Goal: Find contact information: Find contact information

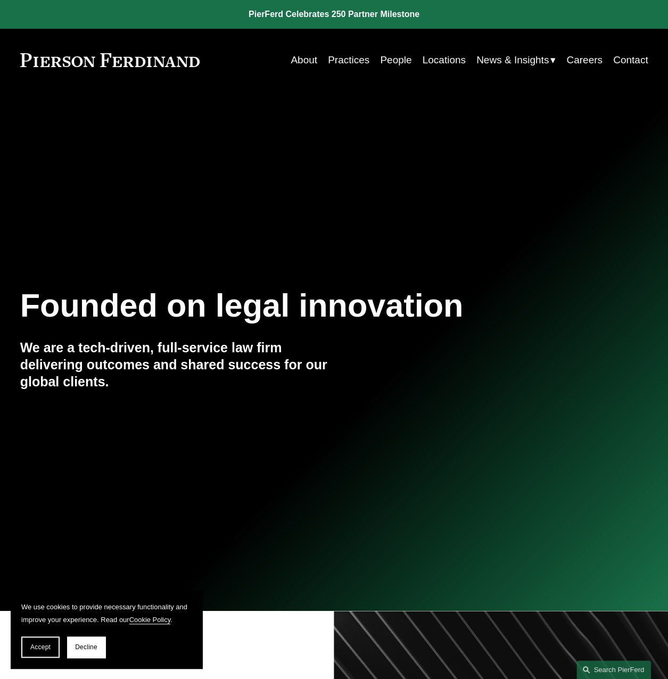
click at [394, 59] on link "People" at bounding box center [395, 60] width 31 height 20
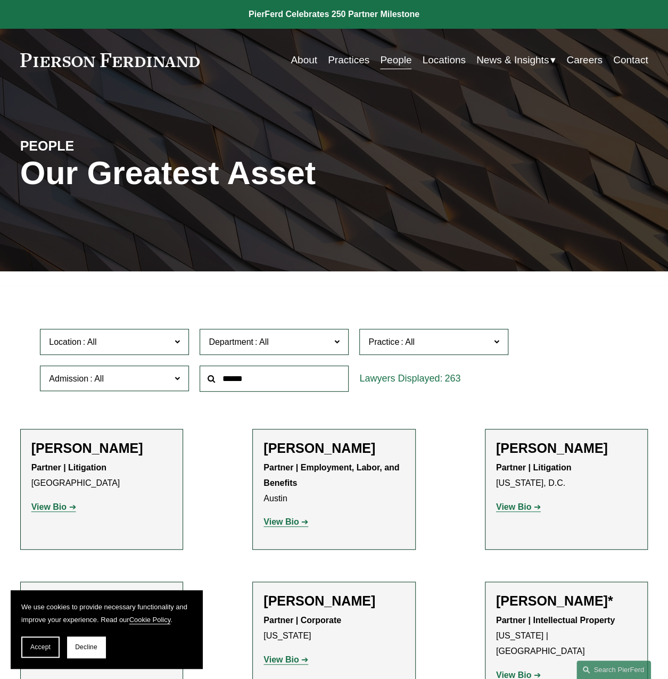
click at [274, 378] on input "text" at bounding box center [274, 379] width 149 height 26
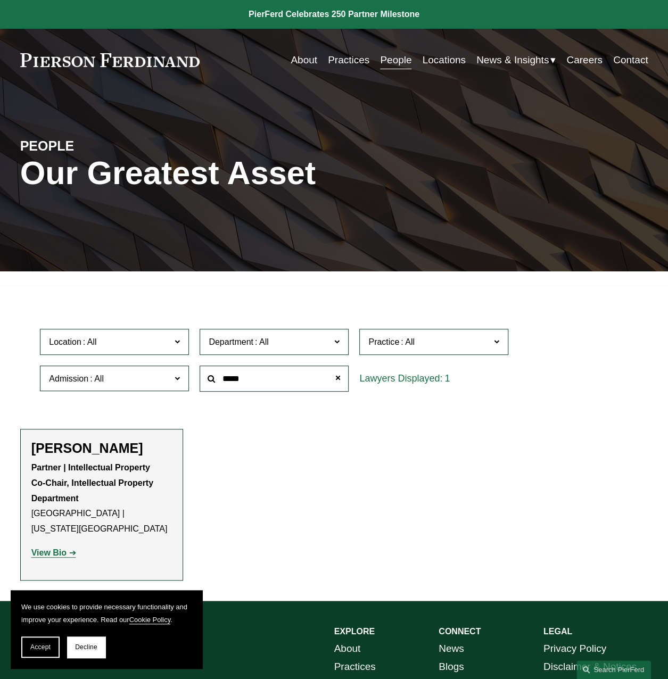
type input "*****"
click at [52, 548] on strong "View Bio" at bounding box center [48, 552] width 35 height 9
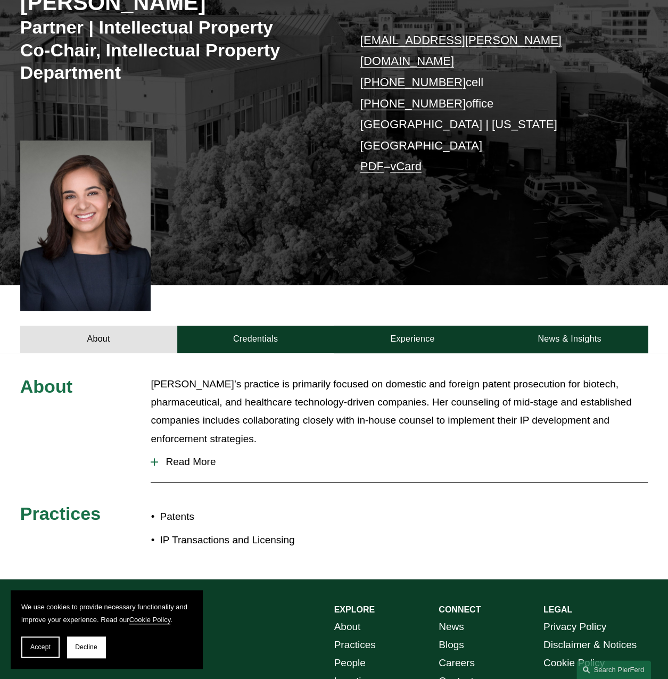
scroll to position [213, 0]
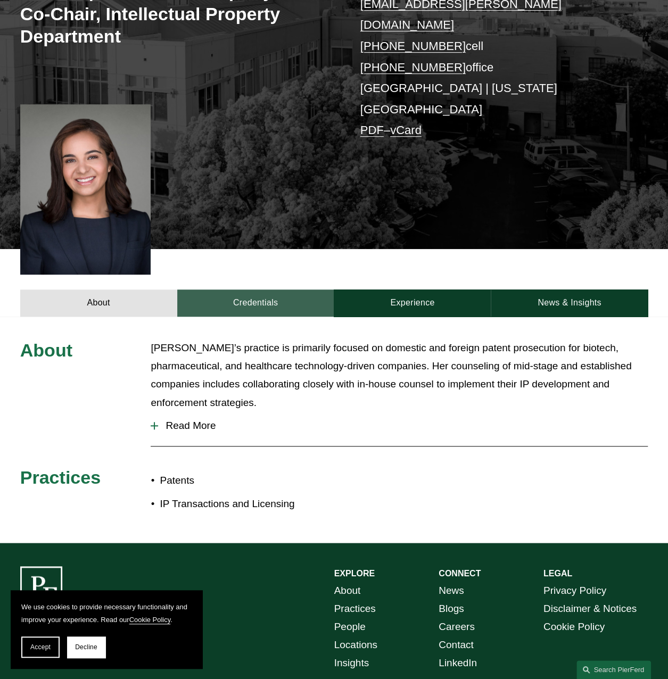
click at [241, 290] on link "Credentials" at bounding box center [255, 303] width 157 height 27
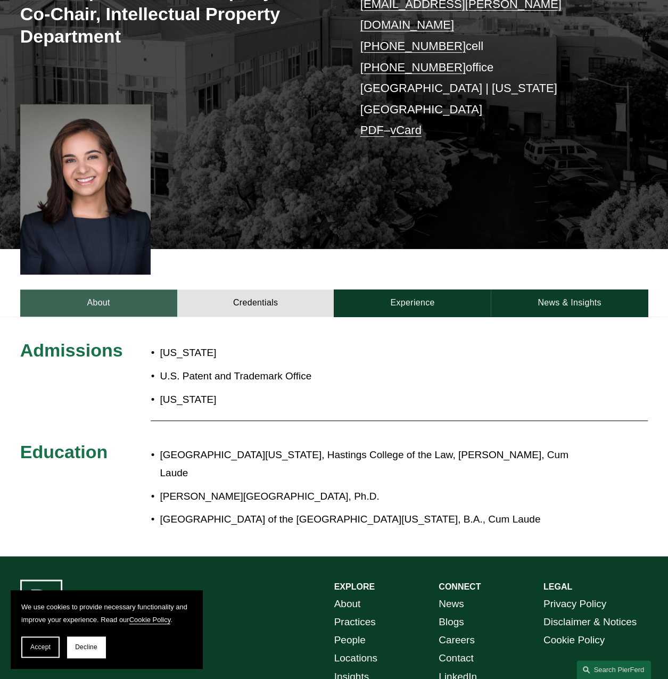
click at [60, 290] on link "About" at bounding box center [98, 303] width 157 height 27
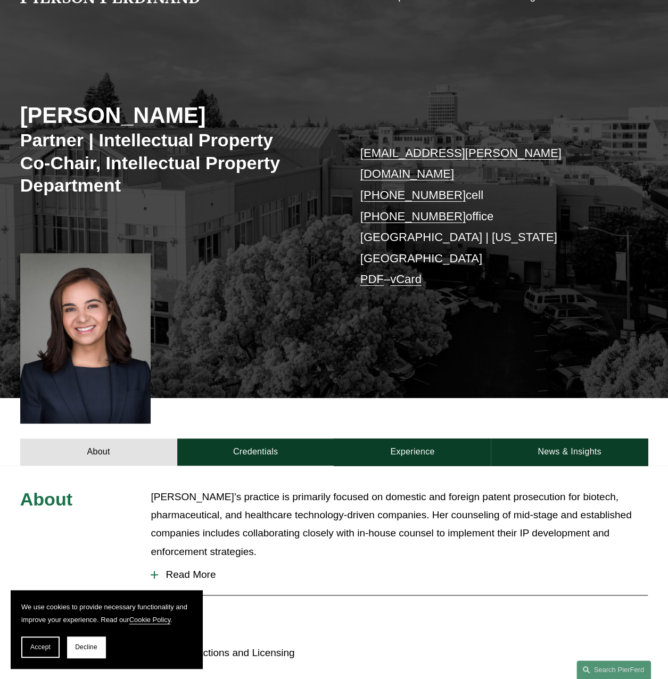
scroll to position [53, 0]
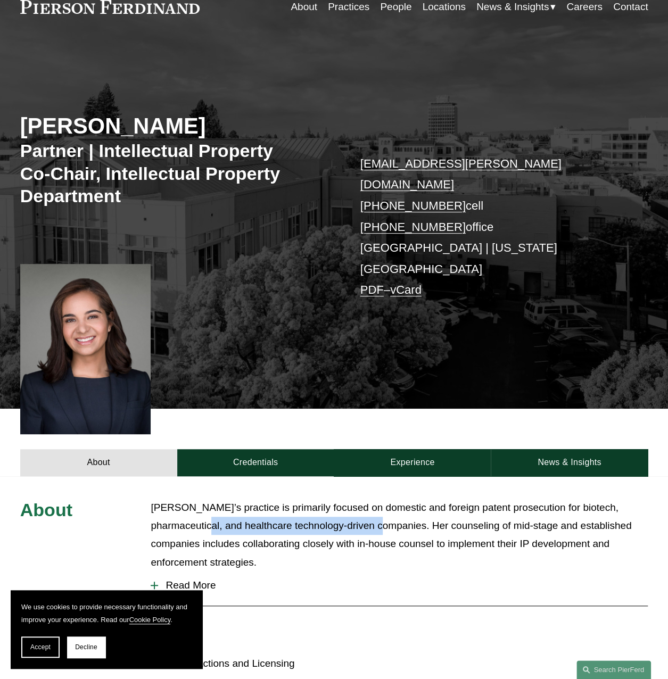
drag, startPoint x: 172, startPoint y: 488, endPoint x: 353, endPoint y: 485, distance: 181.0
click at [353, 499] on p "[PERSON_NAME]’s practice is primarily focused on domestic and foreign patent pr…" at bounding box center [399, 535] width 497 height 73
copy p "healthcare technology-driven companies"
